Goal: Check status: Check status

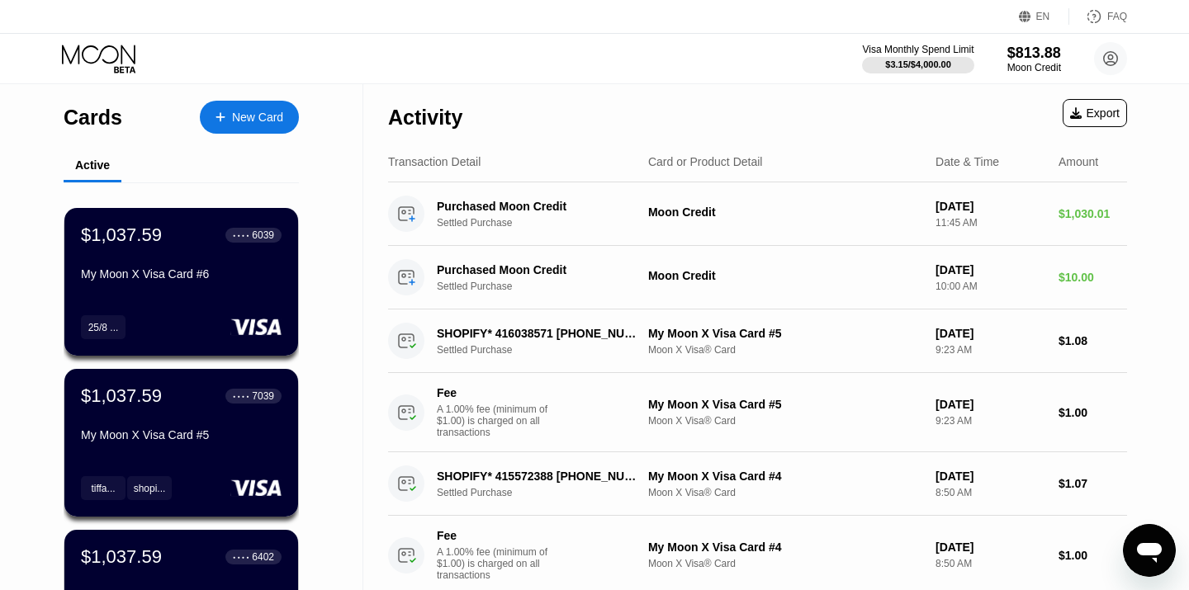
click at [92, 45] on icon at bounding box center [100, 59] width 77 height 29
